Goal: Information Seeking & Learning: Learn about a topic

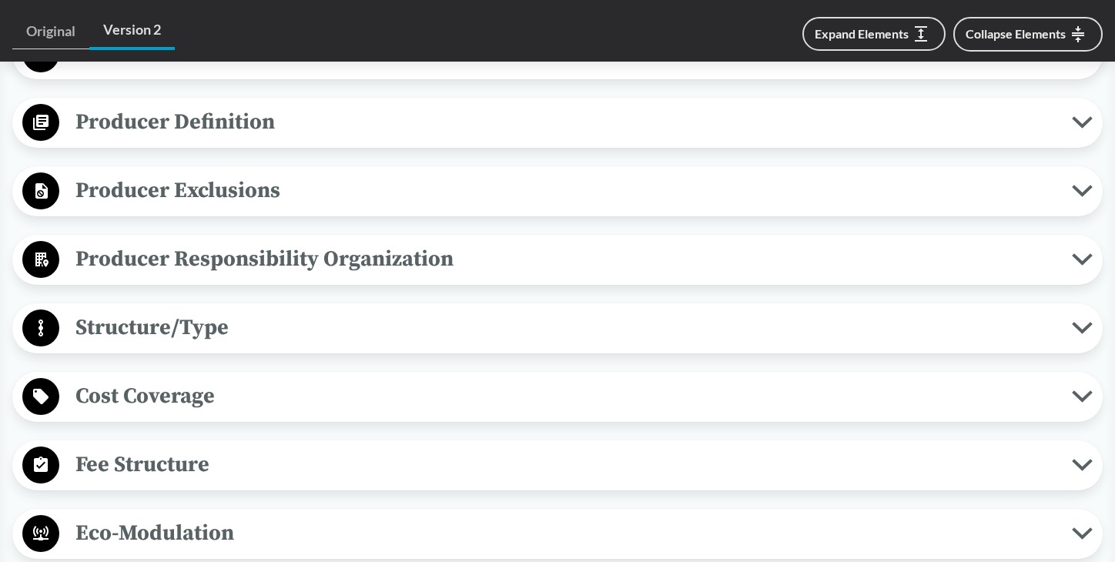
scroll to position [703, 0]
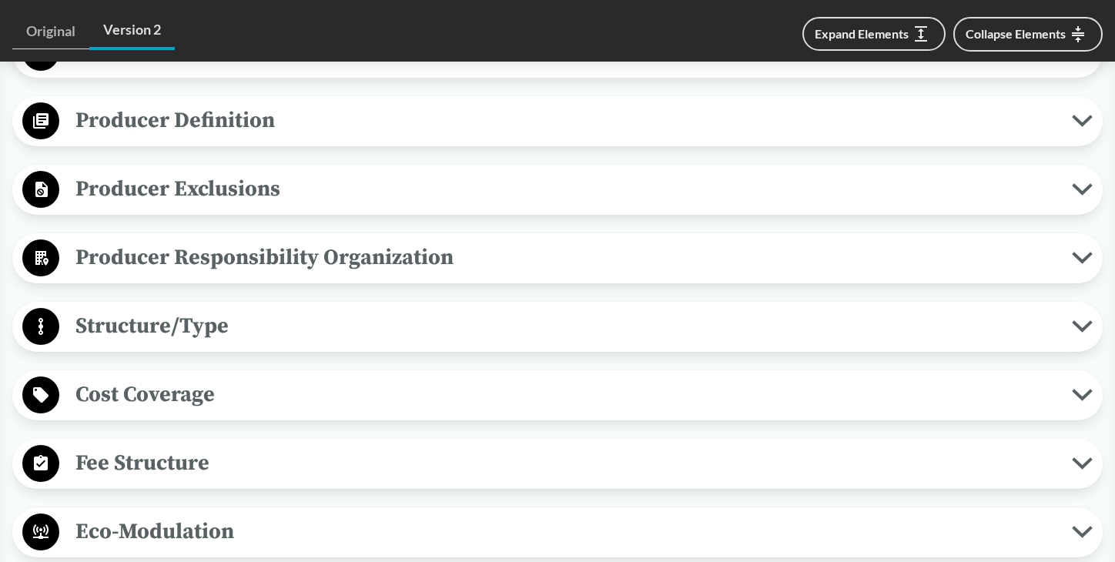
click at [463, 275] on span "Producer Responsibility Organization" at bounding box center [565, 257] width 1012 height 35
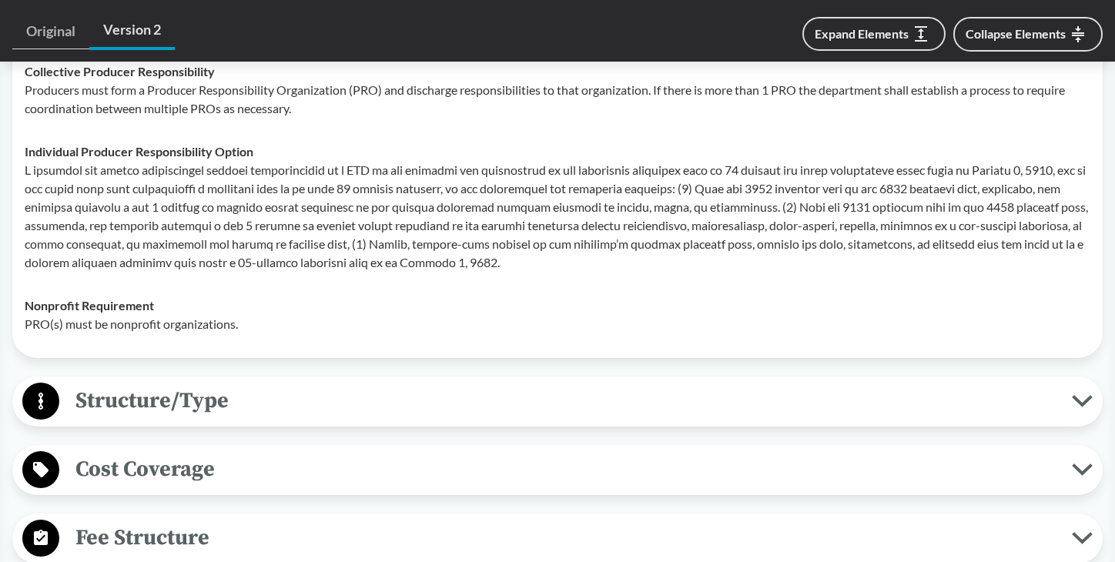
scroll to position [888, 0]
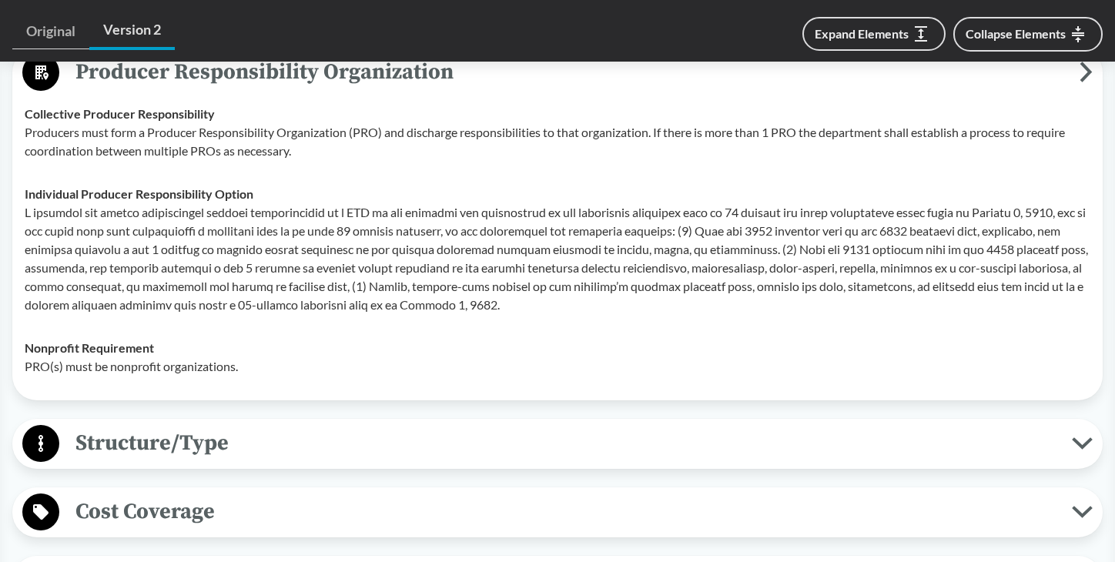
click at [362, 242] on p at bounding box center [557, 258] width 1065 height 111
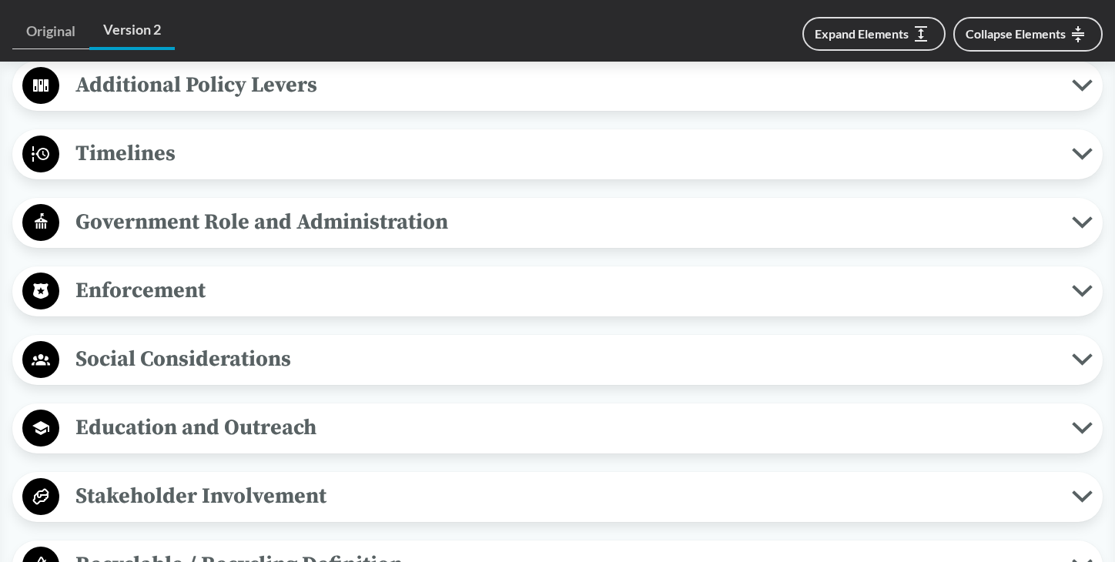
scroll to position [1722, 0]
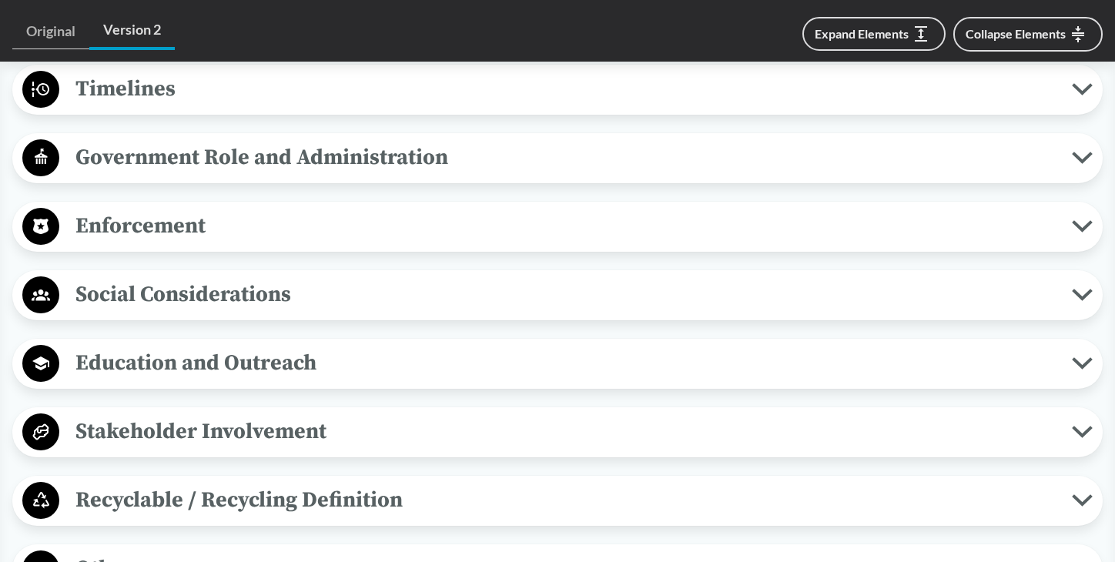
click at [270, 438] on span "Stakeholder Involvement" at bounding box center [565, 431] width 1012 height 35
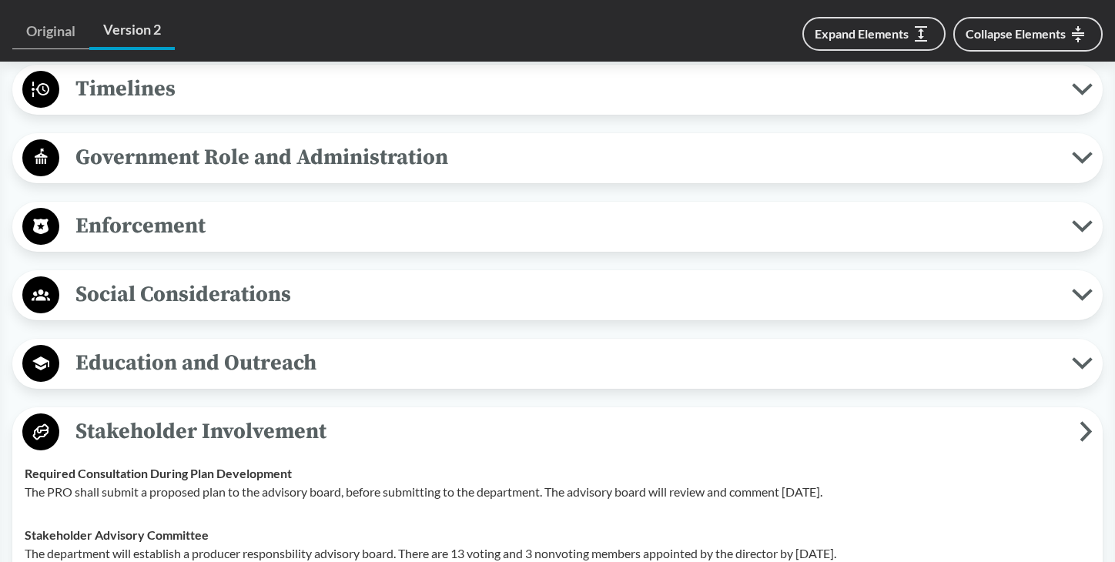
click at [262, 447] on span "Stakeholder Involvement" at bounding box center [569, 431] width 1020 height 35
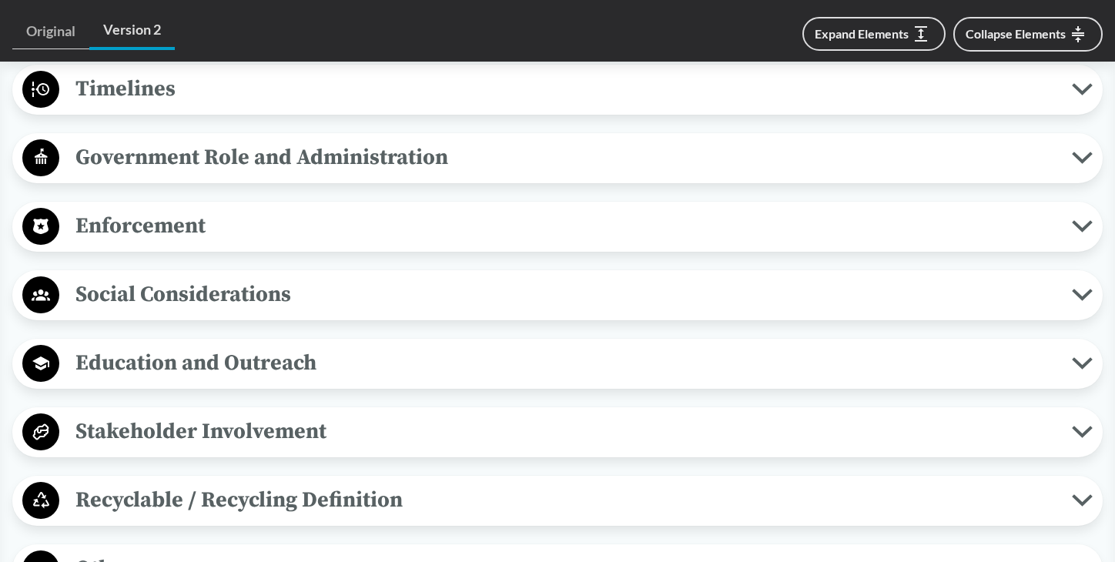
click at [398, 380] on span "Education and Outreach" at bounding box center [565, 363] width 1012 height 35
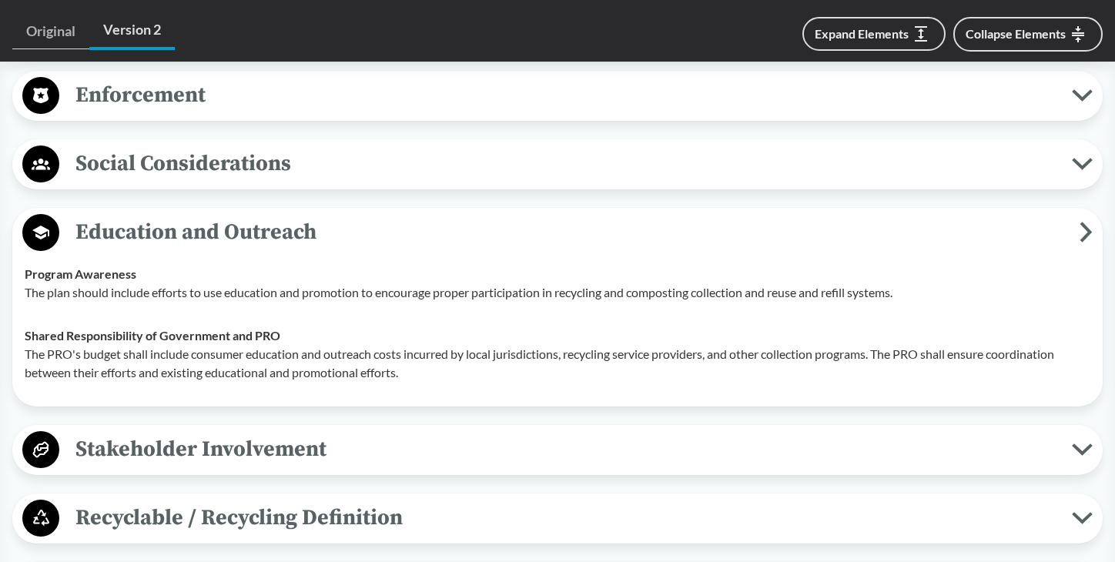
scroll to position [1851, 0]
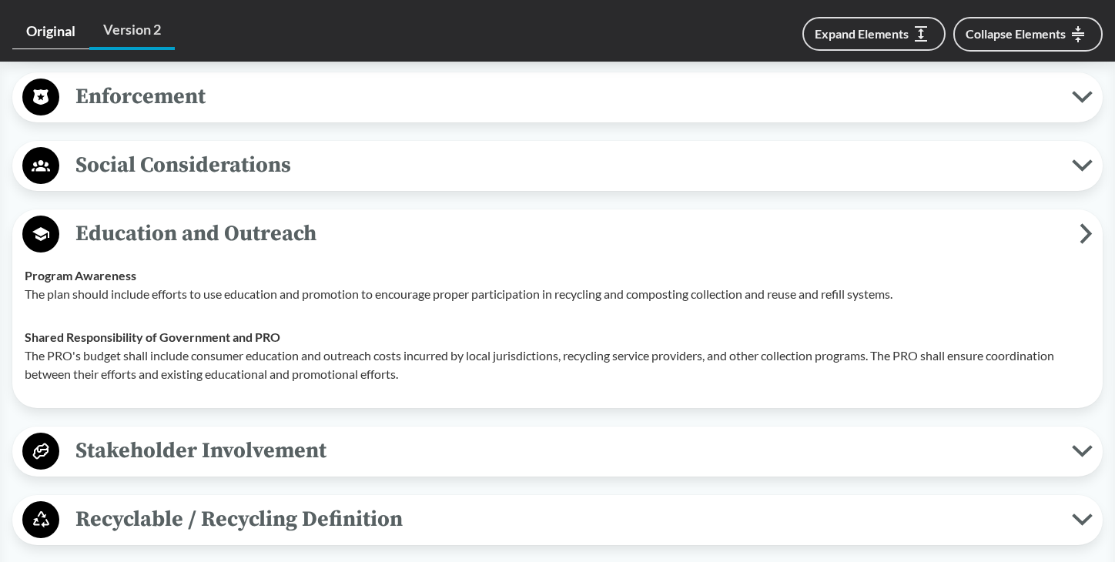
click at [46, 33] on link "Original" at bounding box center [50, 31] width 77 height 35
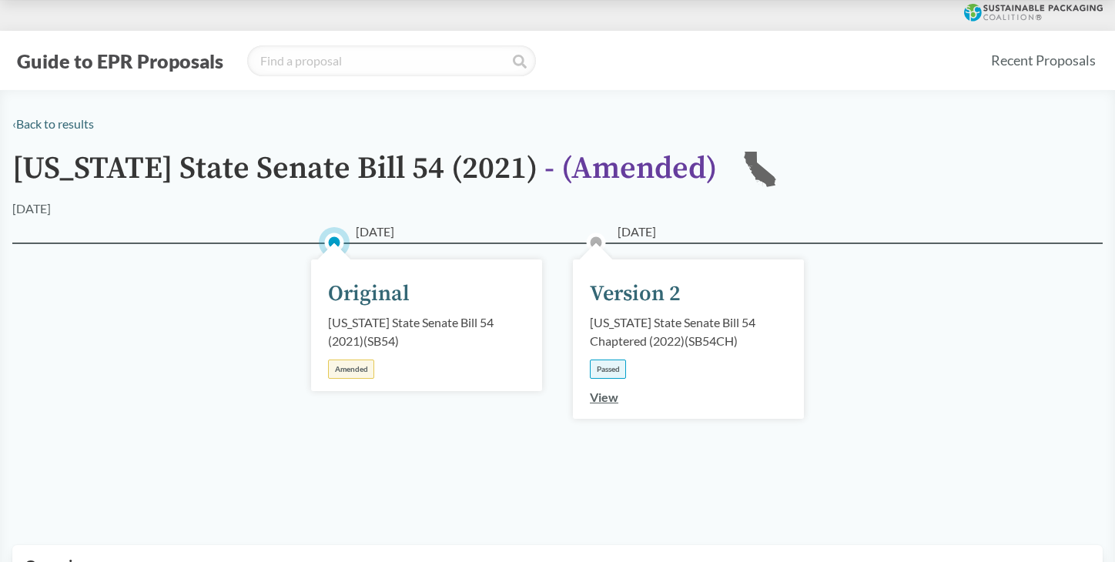
click at [662, 350] on div "[DATE] Version 2 [US_STATE] State Senate Bill 54 Chaptered (2022) ( SB54CH ) Pa…" at bounding box center [688, 338] width 231 height 159
click at [613, 364] on div "Passed" at bounding box center [608, 368] width 36 height 19
click at [607, 393] on link "View" at bounding box center [604, 396] width 28 height 15
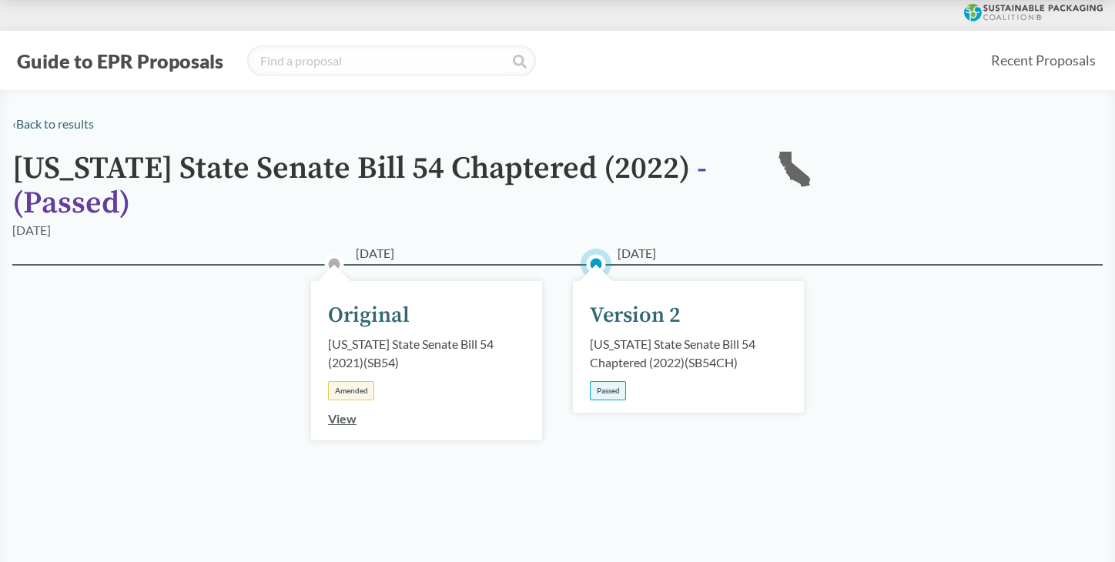
click at [633, 307] on div "Version 2" at bounding box center [635, 315] width 91 height 32
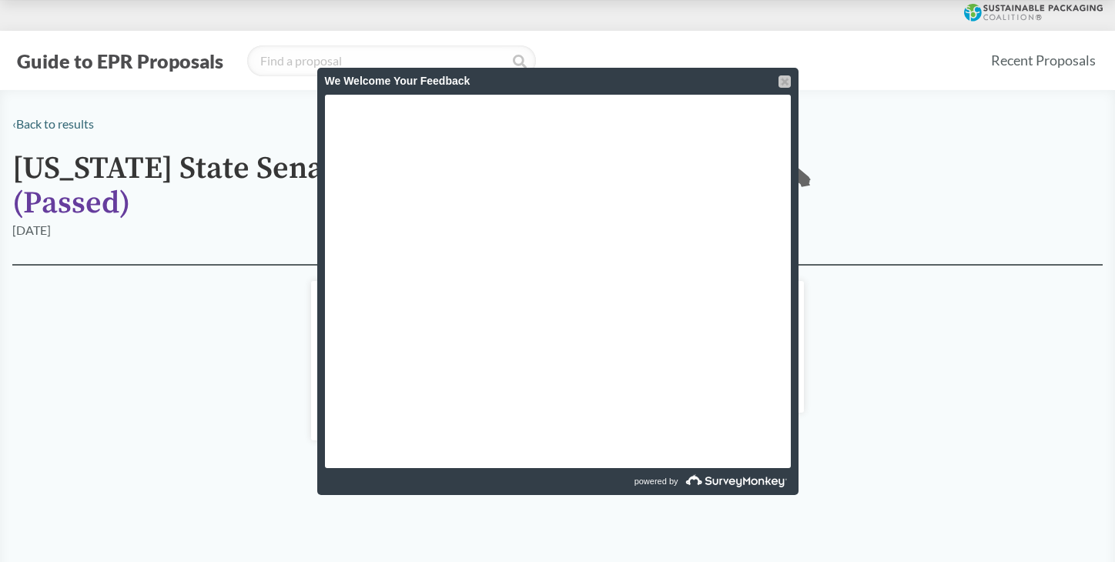
click at [781, 79] on div at bounding box center [784, 81] width 12 height 12
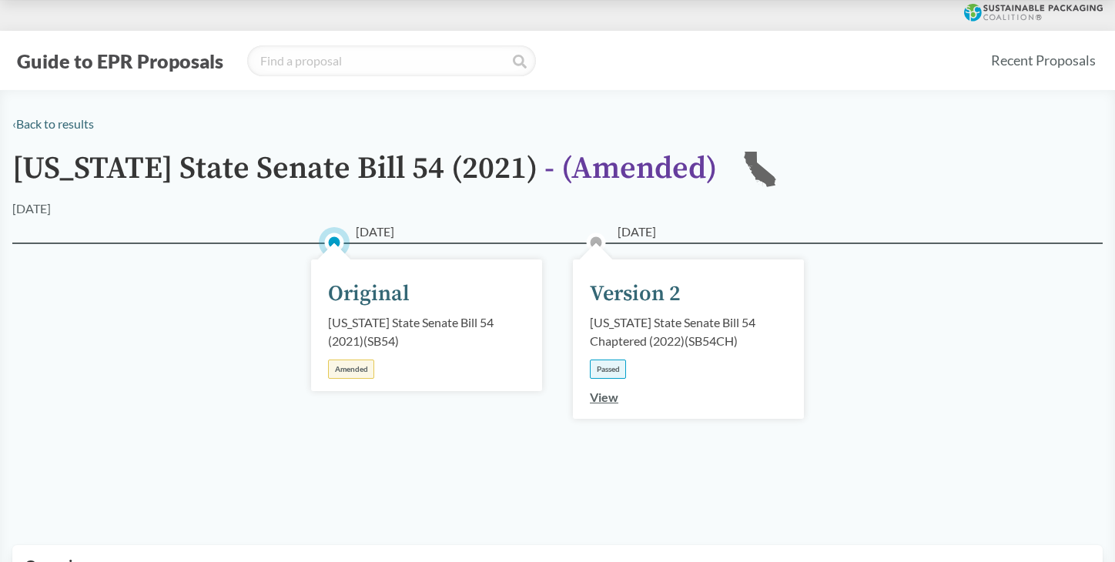
click at [607, 396] on link "View" at bounding box center [604, 396] width 28 height 15
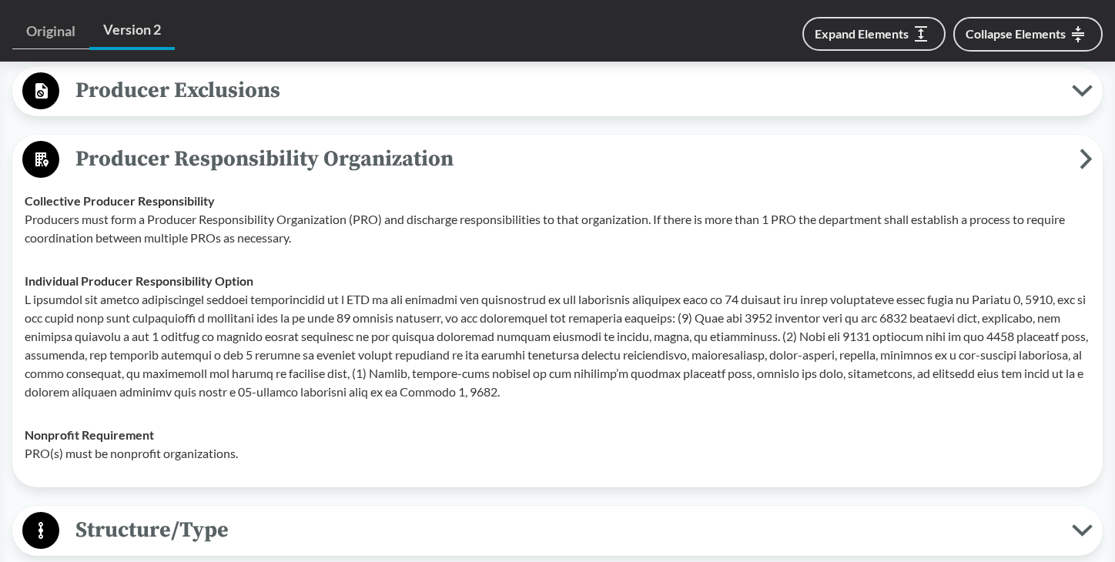
scroll to position [754, 0]
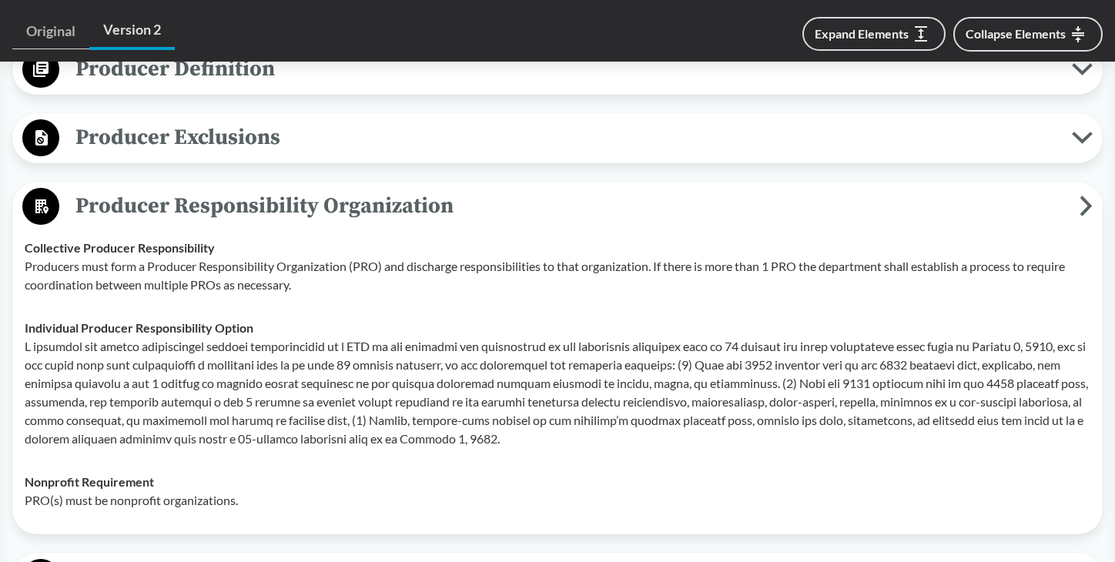
click at [623, 226] on button "Producer Responsibility Organization" at bounding box center [557, 206] width 1079 height 39
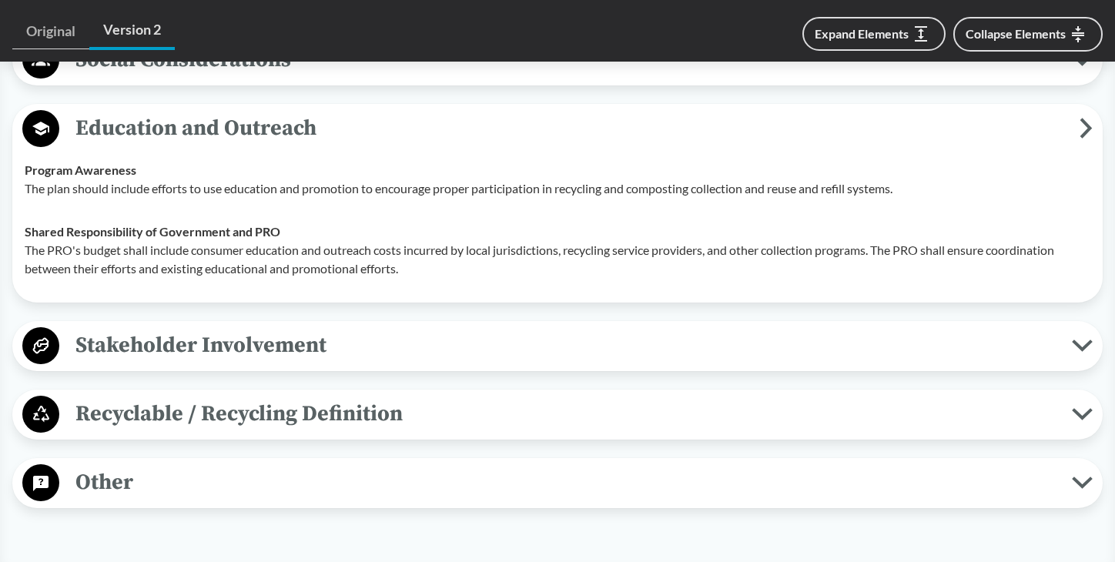
scroll to position [1660, 0]
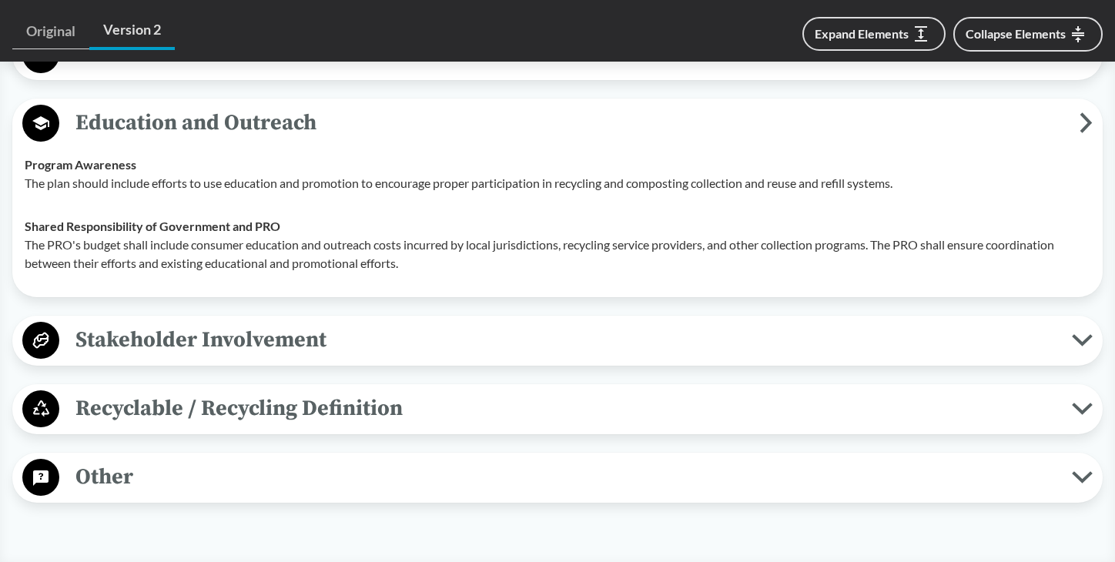
click at [580, 345] on span "Stakeholder Involvement" at bounding box center [565, 340] width 1012 height 35
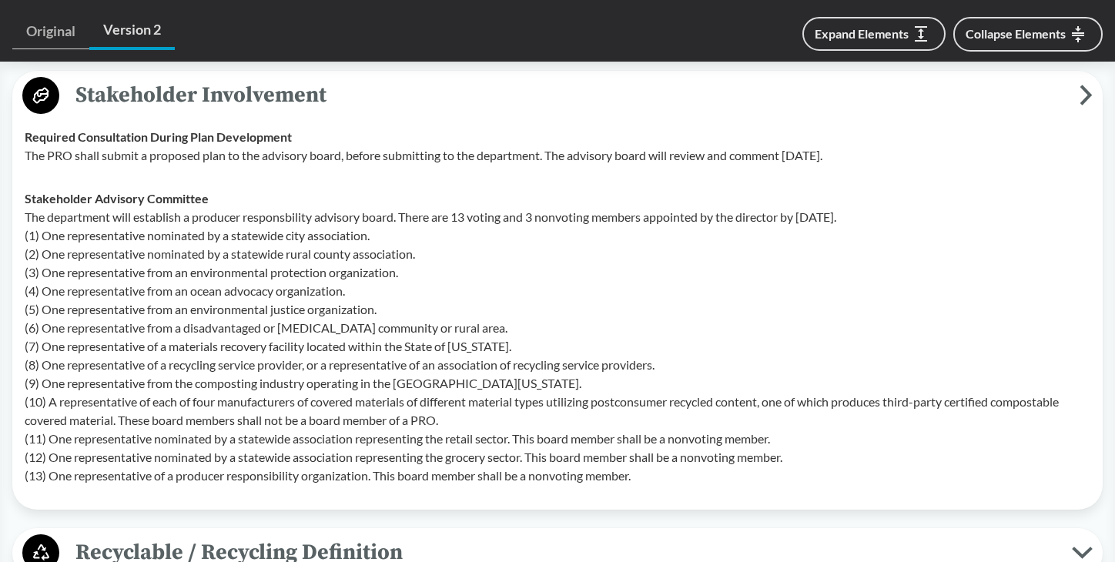
scroll to position [1890, 0]
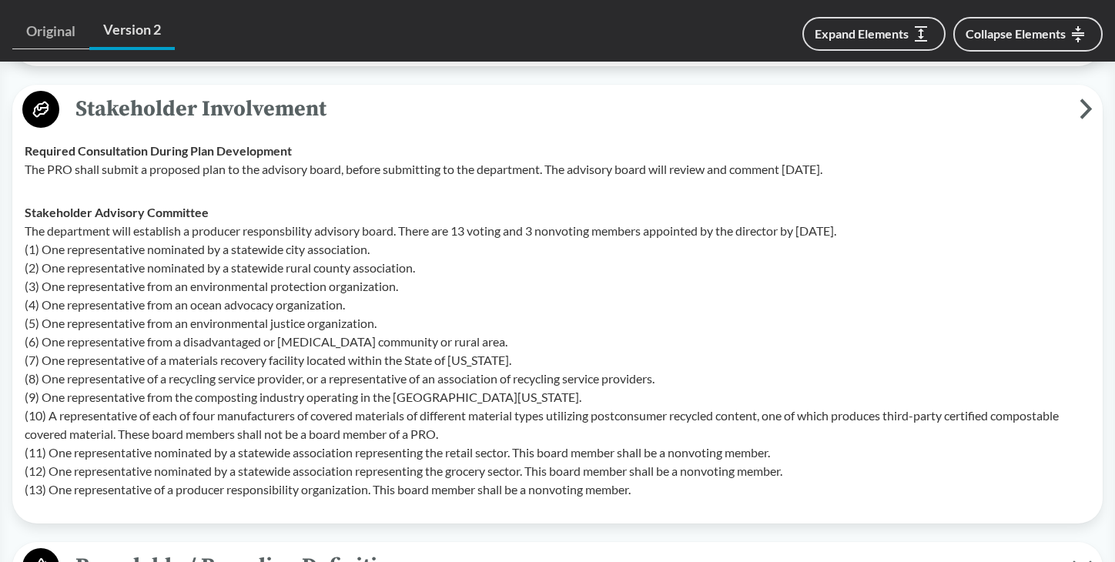
click at [408, 149] on td "Required Consultation During Plan Development The PRO shall submit a proposed p…" at bounding box center [557, 160] width 1079 height 62
click at [1079, 119] on icon at bounding box center [1085, 109] width 13 height 21
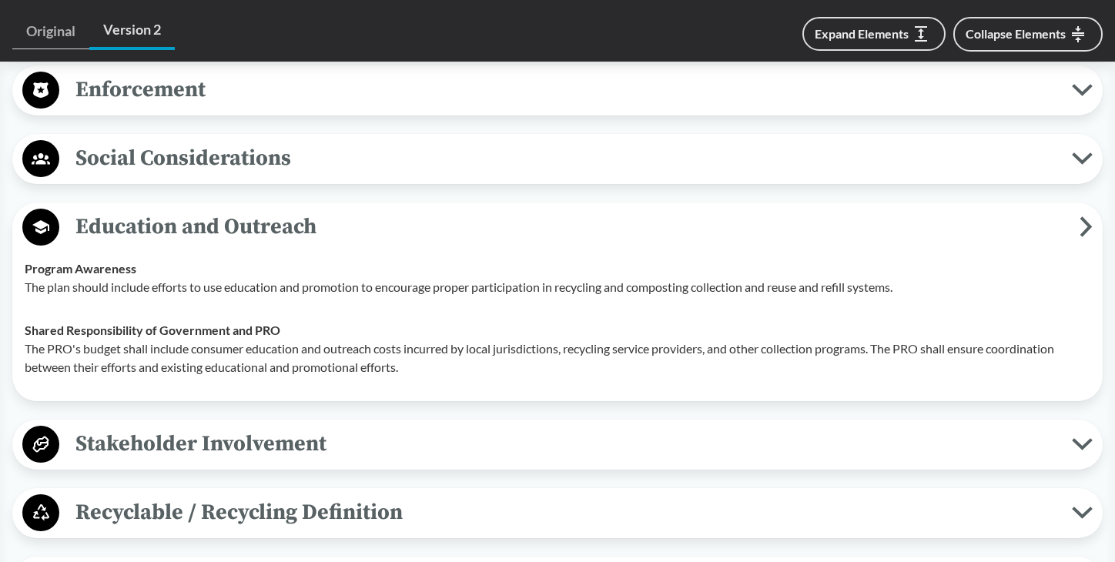
scroll to position [1553, 0]
